Goal: Information Seeking & Learning: Check status

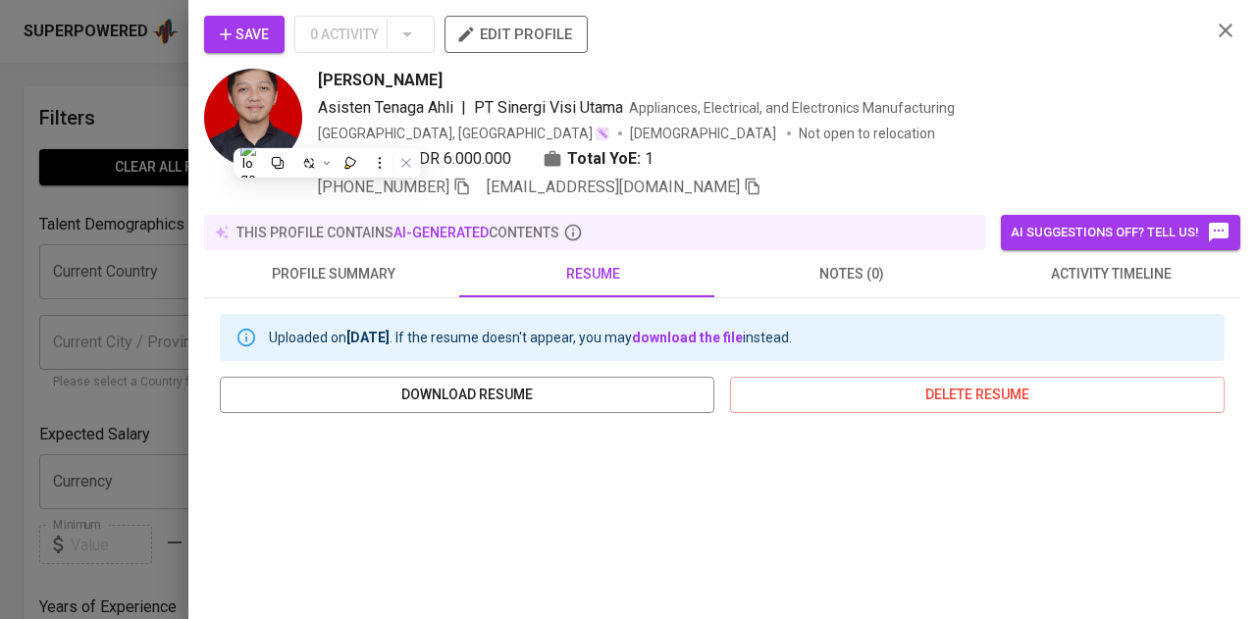
click at [74, 219] on div at bounding box center [628, 309] width 1256 height 619
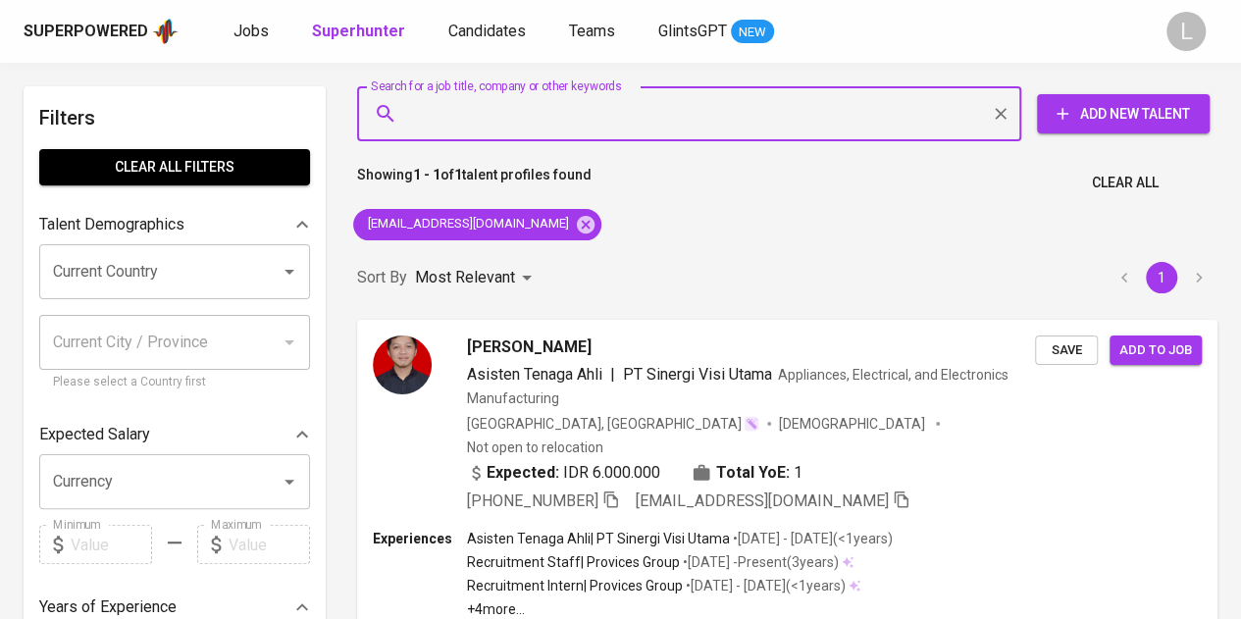
click at [568, 105] on input "Search for a job title, company or other keywords" at bounding box center [694, 113] width 578 height 37
paste input "[EMAIL_ADDRESS][DOMAIN_NAME]"
type input "[EMAIL_ADDRESS][DOMAIN_NAME]"
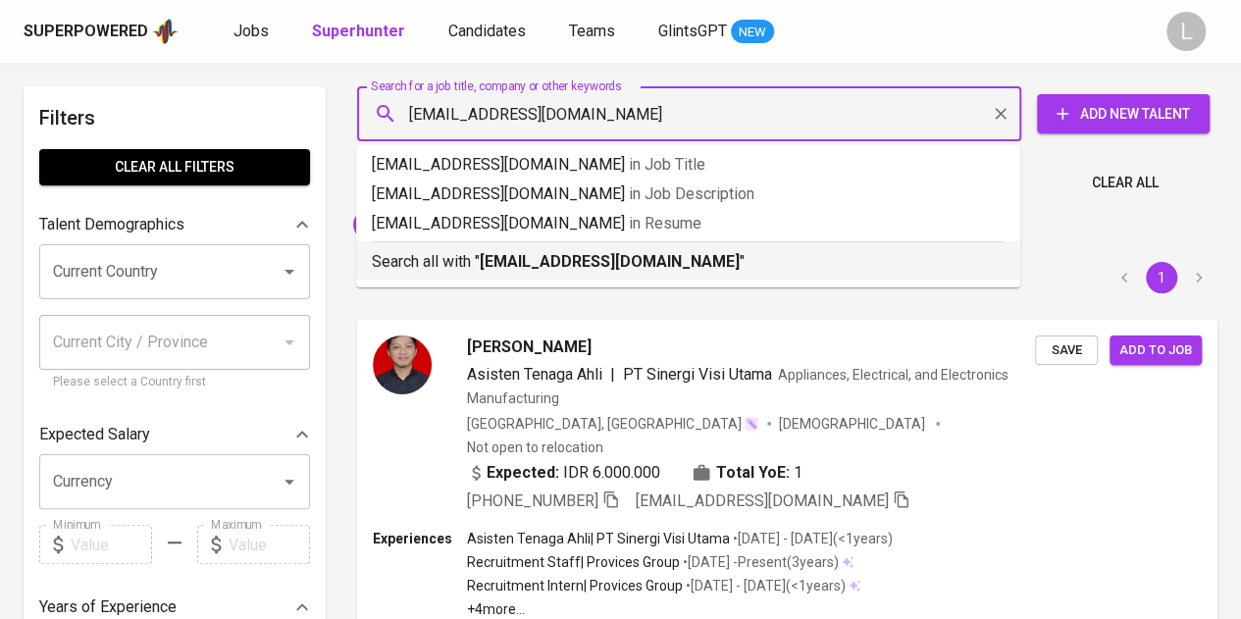
click at [581, 256] on b "[EMAIL_ADDRESS][DOMAIN_NAME]" at bounding box center [610, 261] width 260 height 19
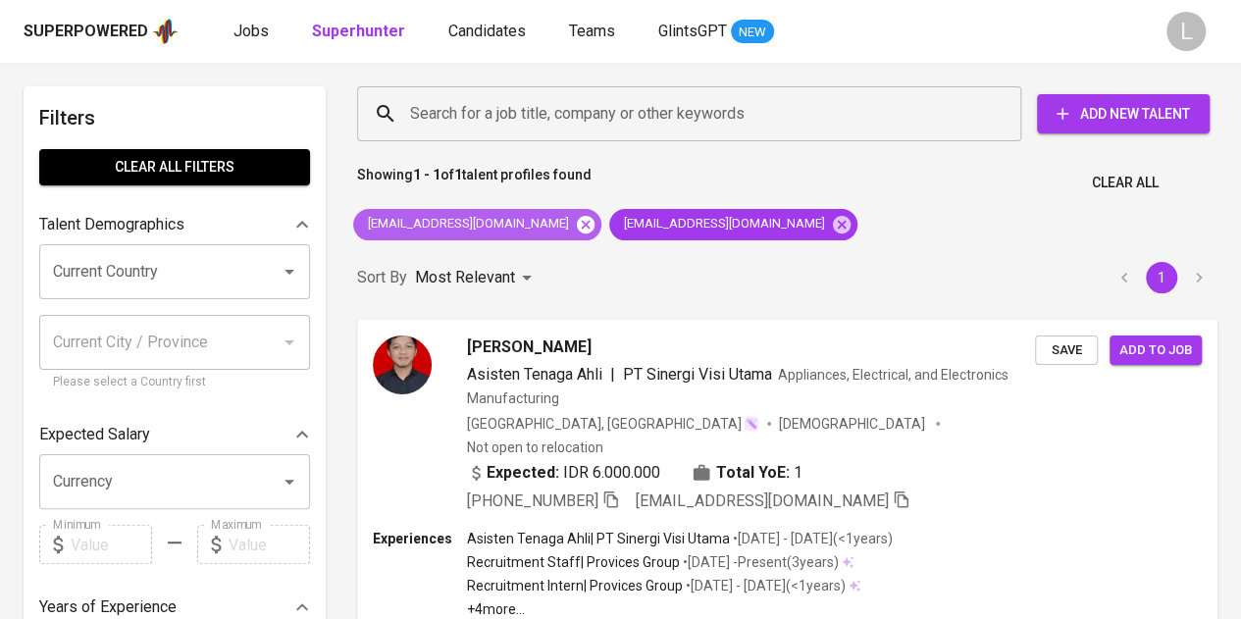
click at [577, 226] on icon at bounding box center [586, 224] width 18 height 18
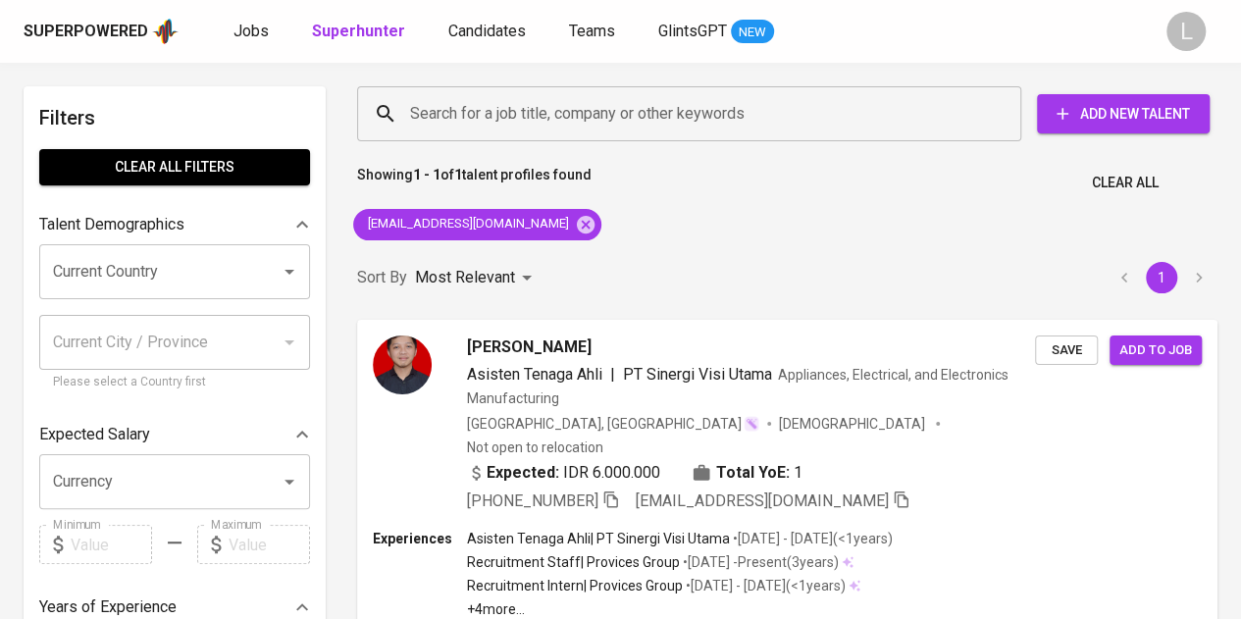
click at [621, 213] on div "Search for a job title, company or other keywords Search for a job title, compa…" at bounding box center [787, 433] width 884 height 717
click at [577, 225] on icon at bounding box center [586, 224] width 18 height 18
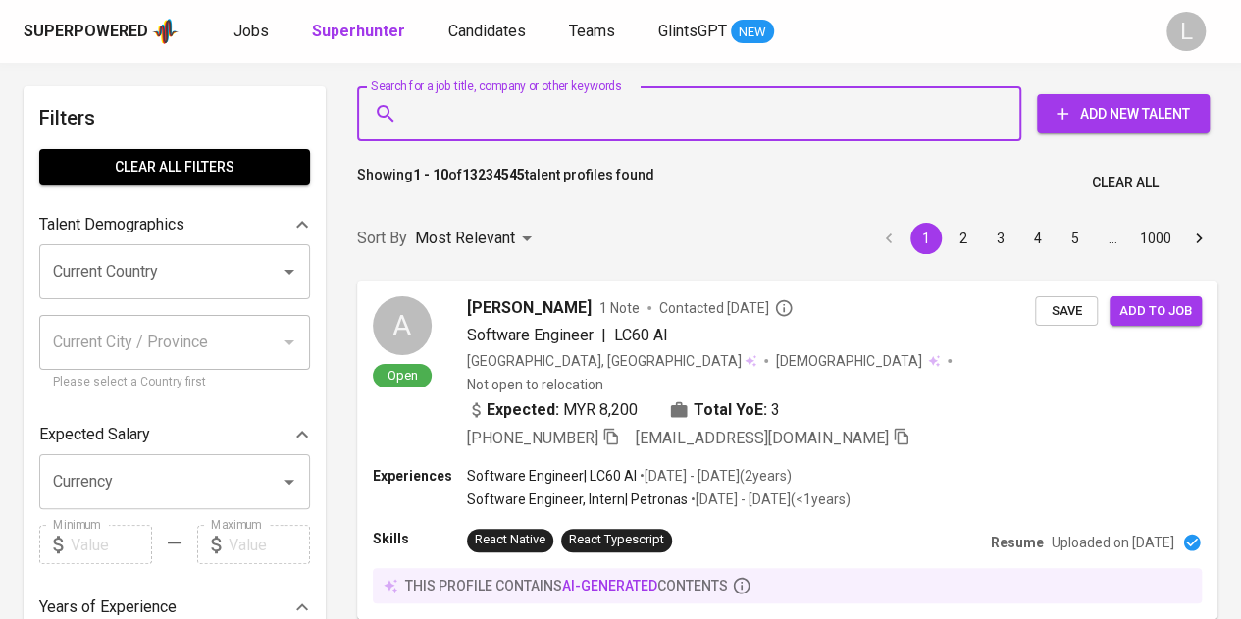
click at [492, 130] on input "Search for a job title, company or other keywords" at bounding box center [694, 113] width 578 height 37
paste input "[EMAIL_ADDRESS][DOMAIN_NAME]"
type input "[EMAIL_ADDRESS][DOMAIN_NAME]"
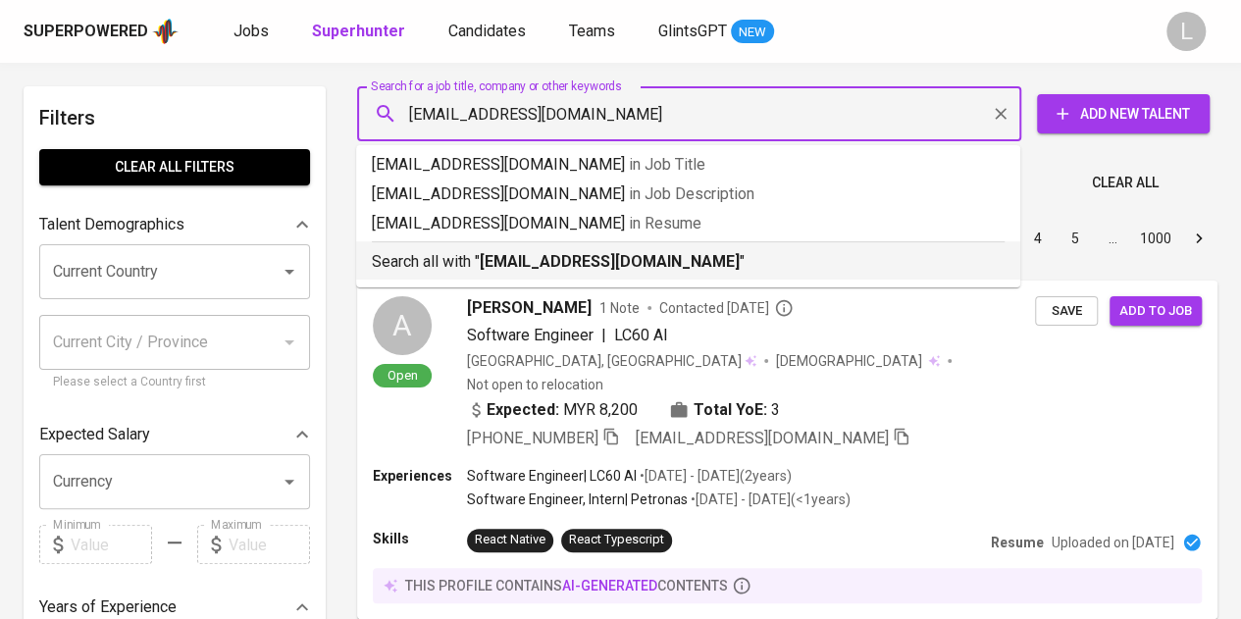
click at [501, 258] on b "[EMAIL_ADDRESS][DOMAIN_NAME]" at bounding box center [610, 261] width 260 height 19
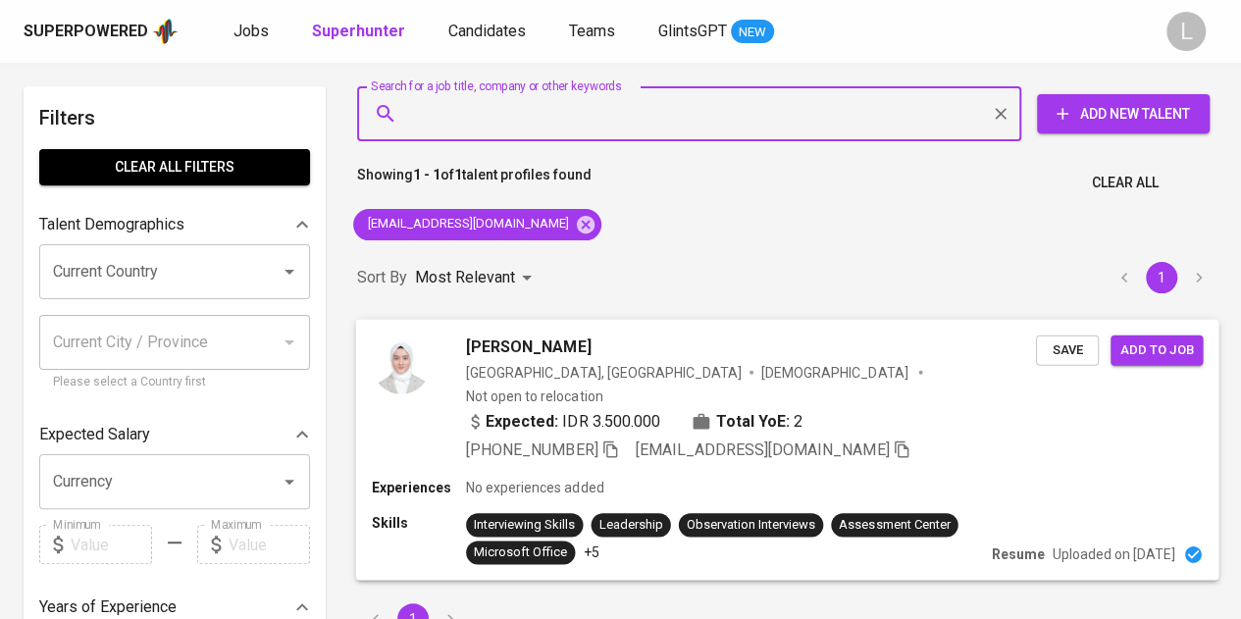
click at [616, 439] on icon "button" at bounding box center [610, 448] width 18 height 18
